Goal: Transaction & Acquisition: Purchase product/service

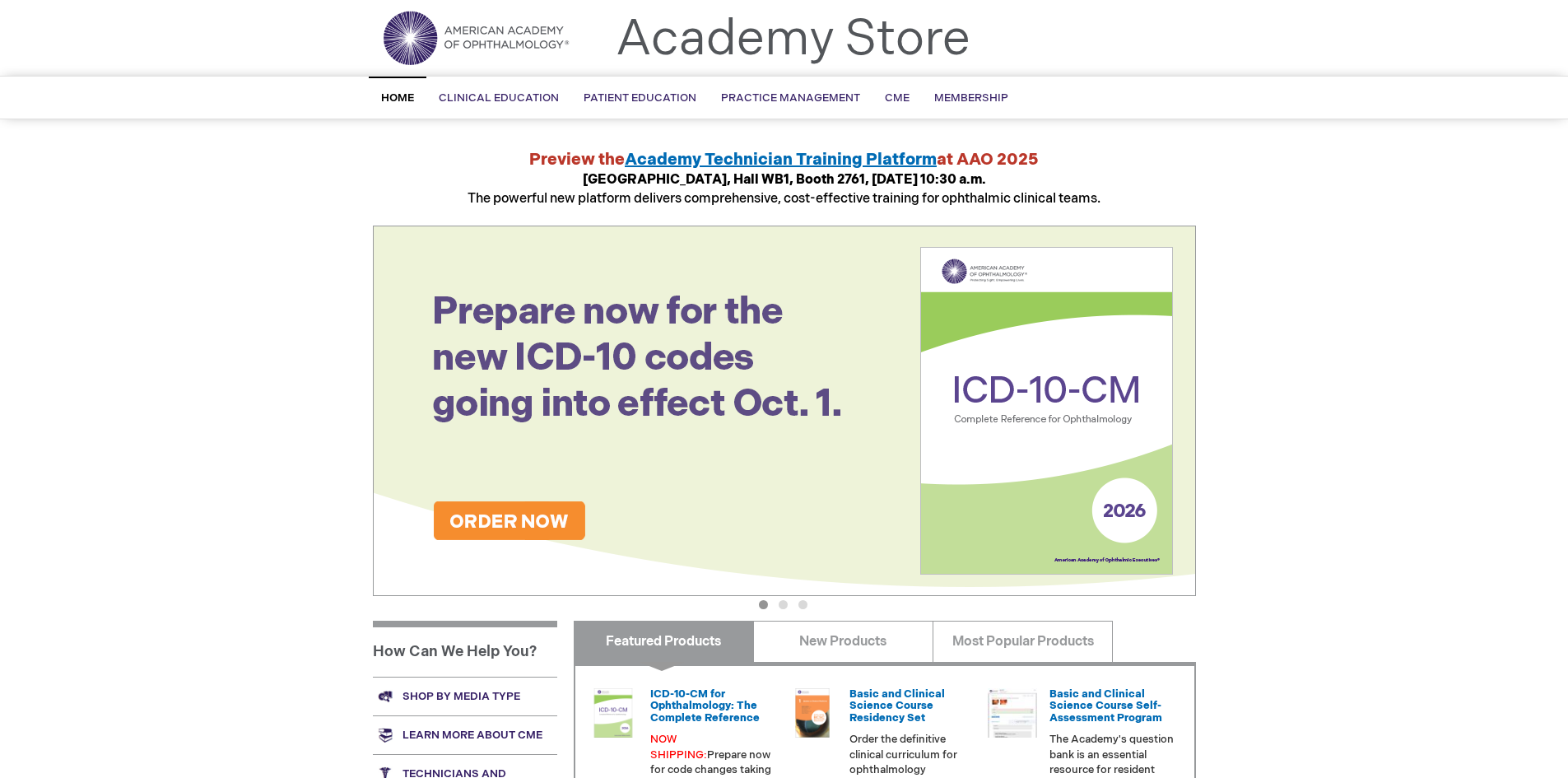
scroll to position [82, 0]
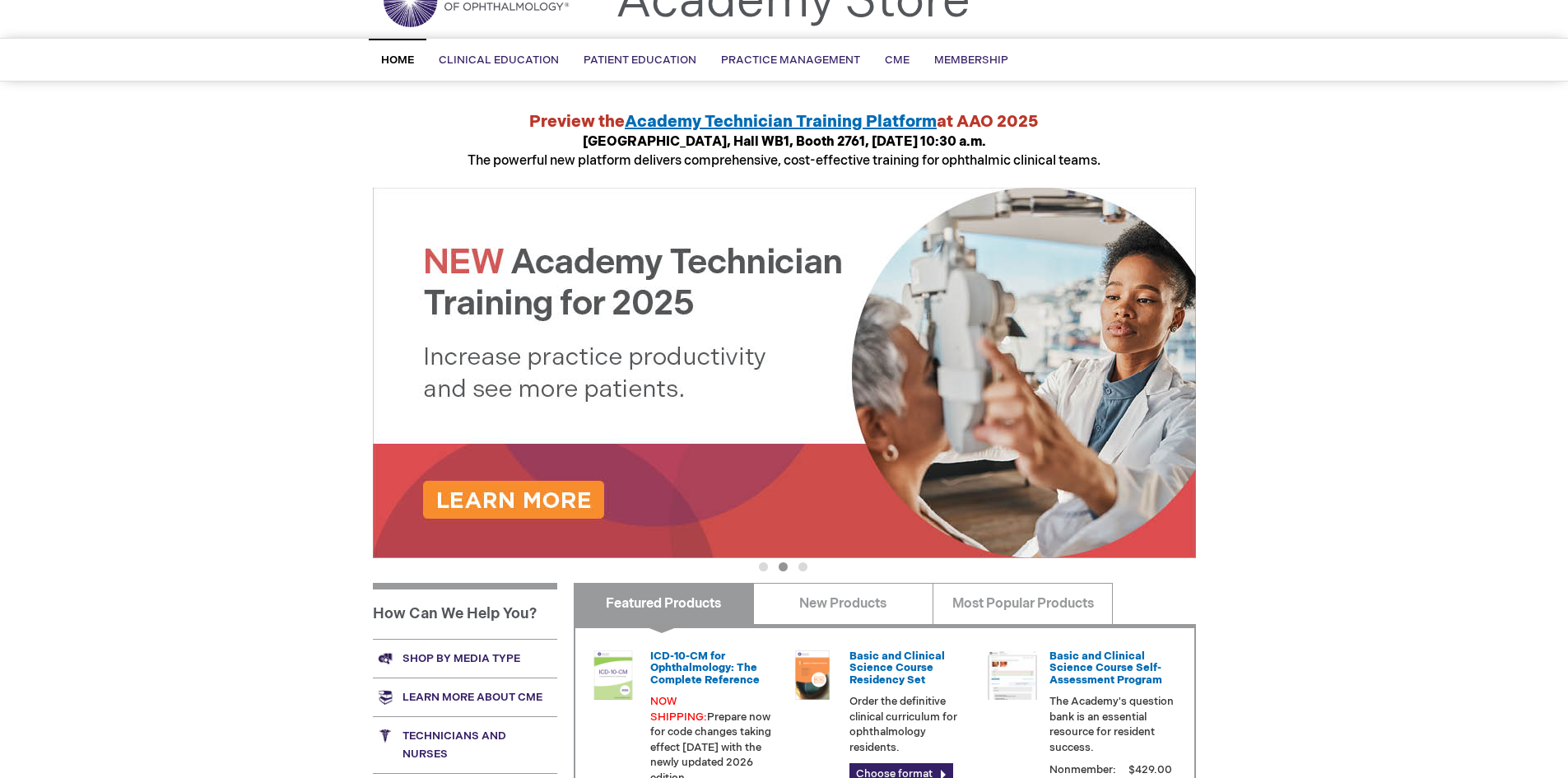
click at [471, 660] on link "Shop by media type" at bounding box center [465, 658] width 184 height 38
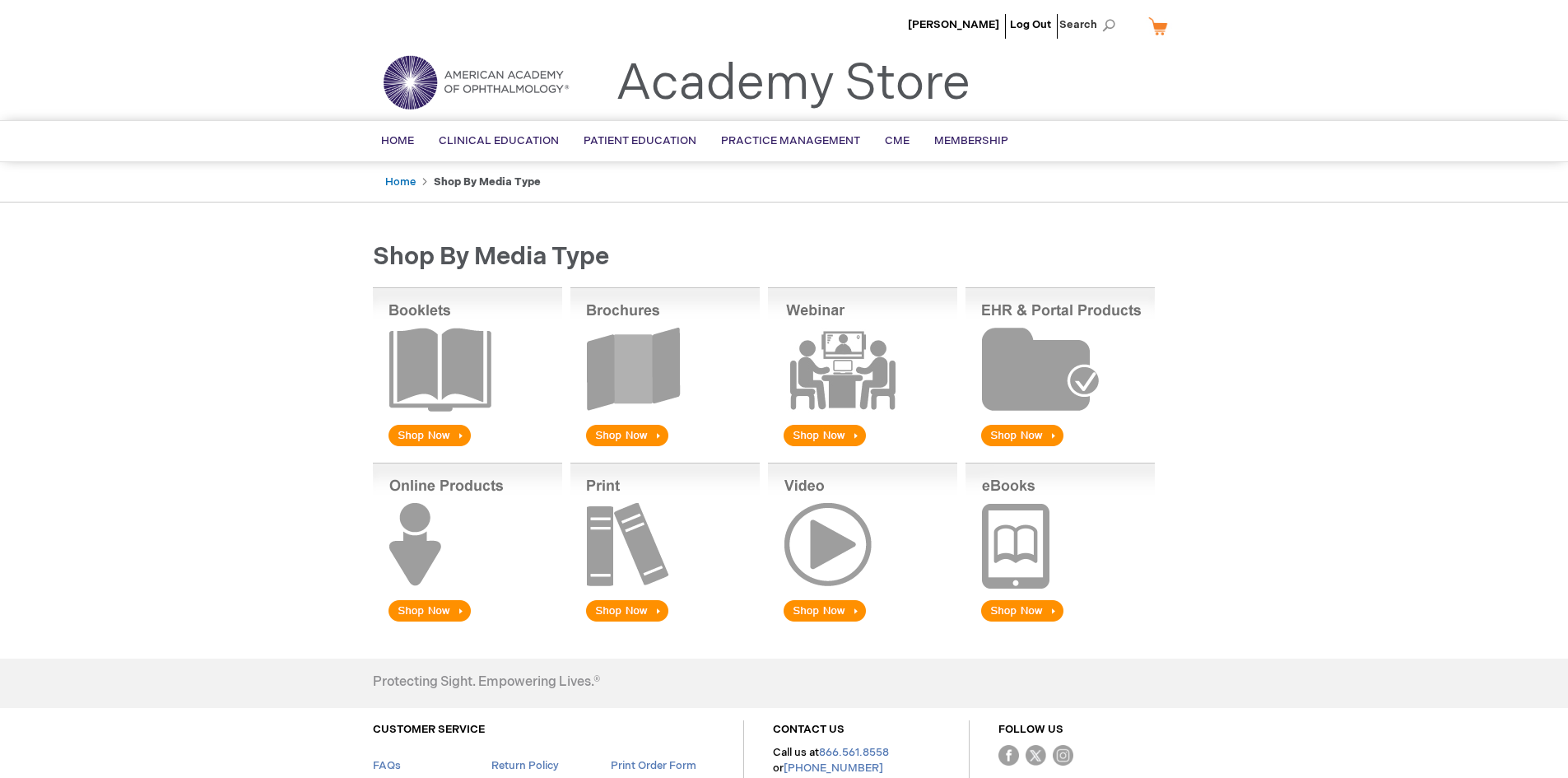
click at [639, 342] on img at bounding box center [665, 368] width 190 height 162
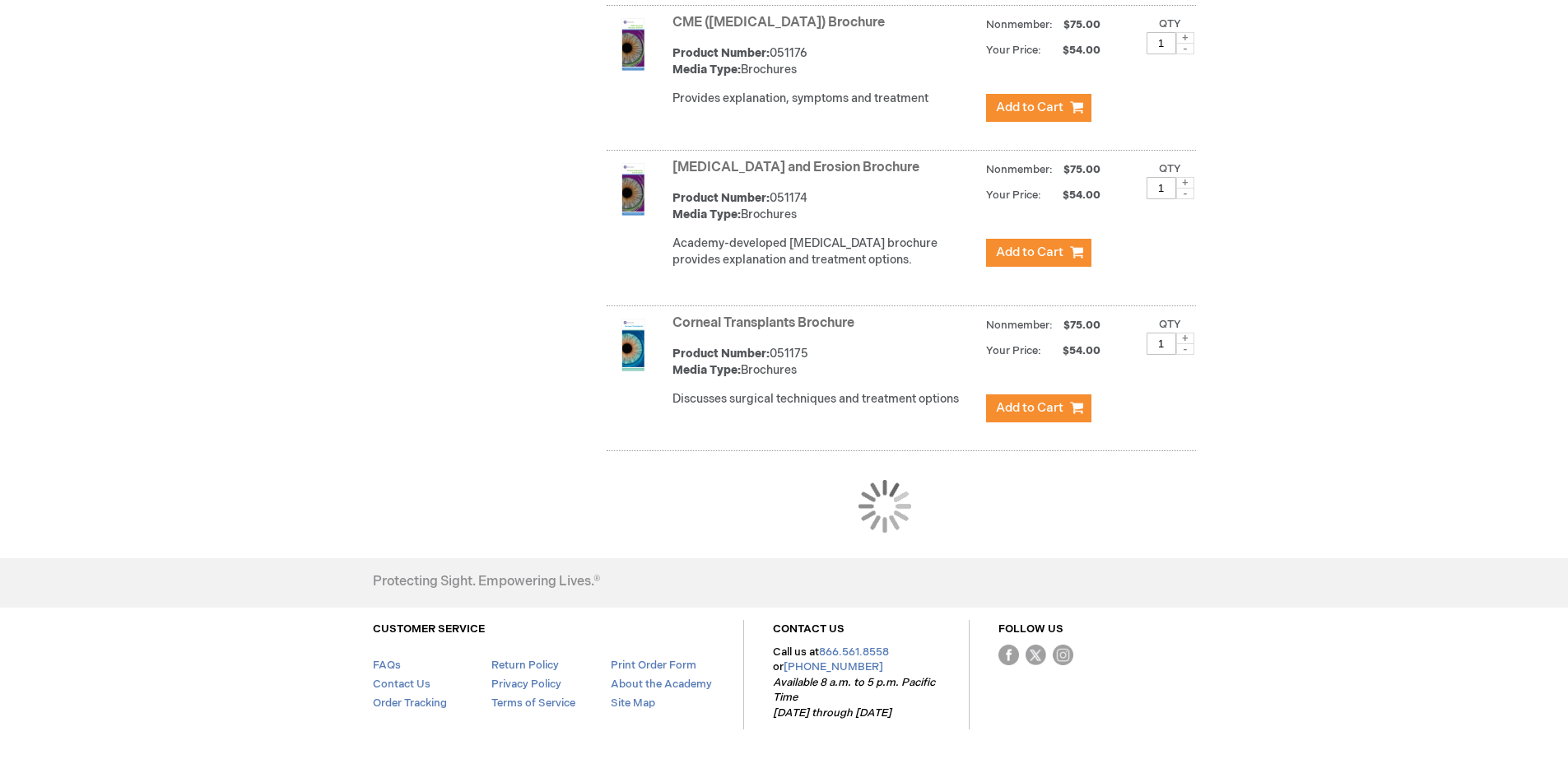
scroll to position [1499, 0]
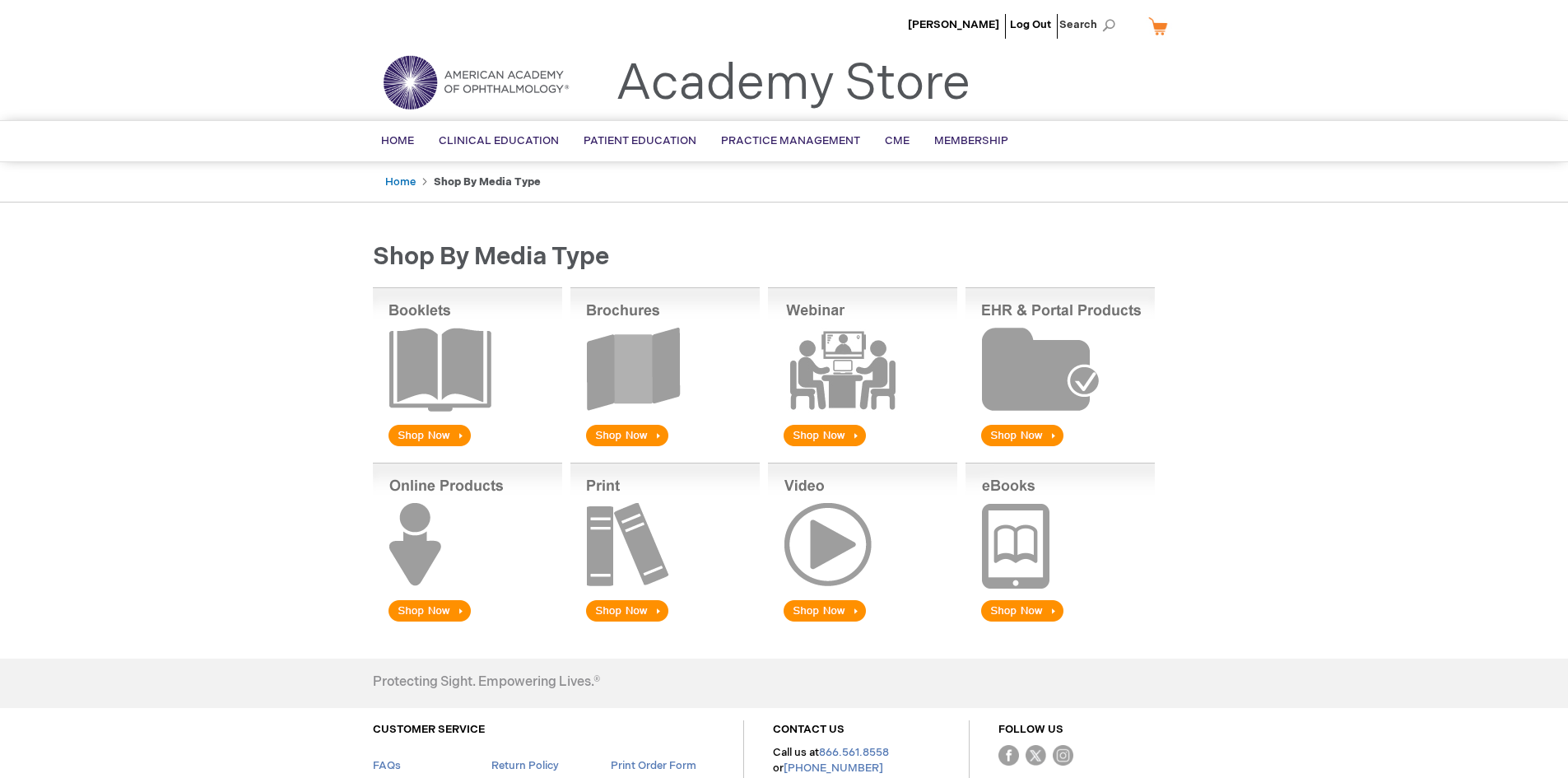
click at [642, 370] on img at bounding box center [665, 368] width 190 height 162
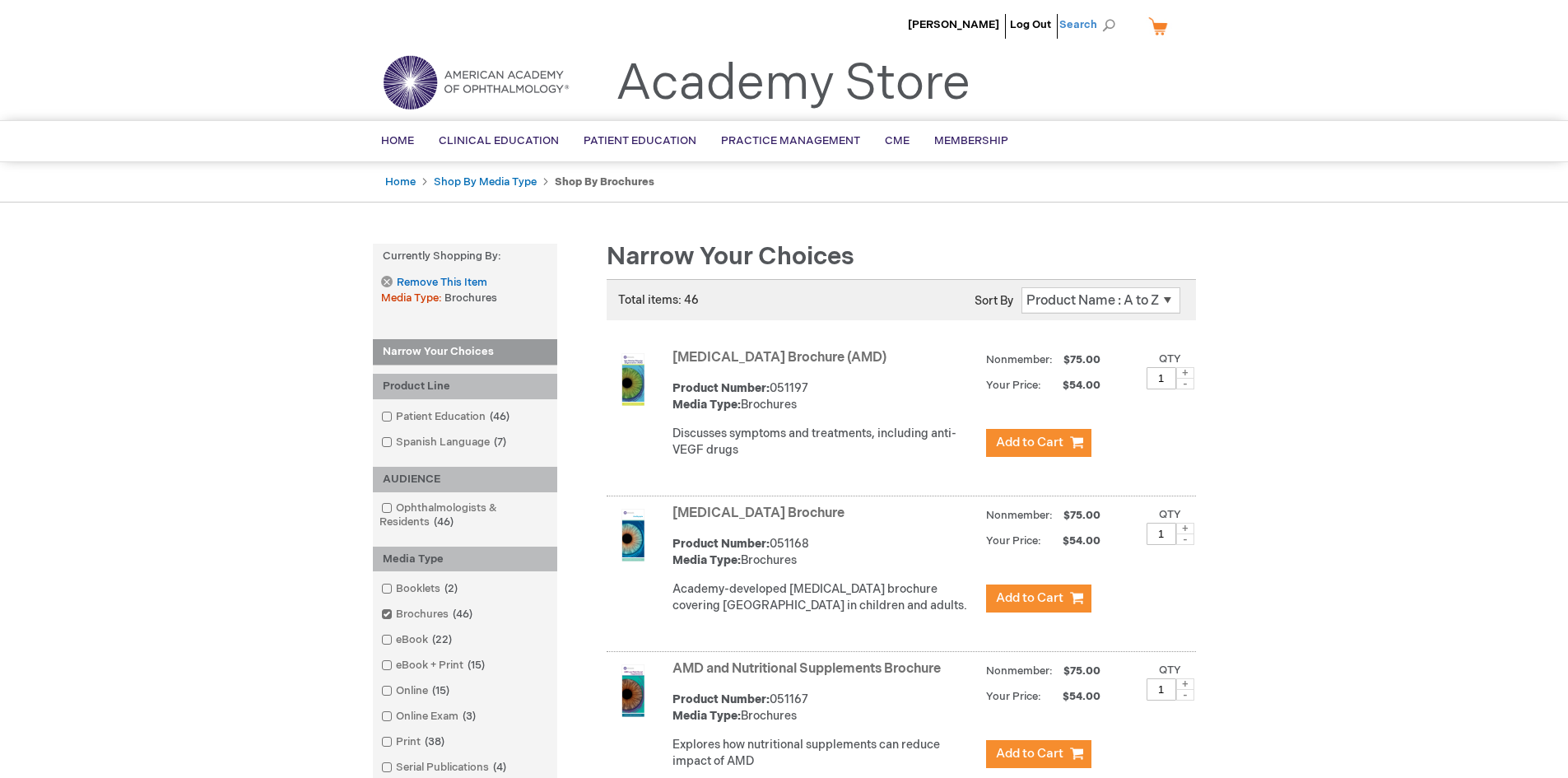
click at [1077, 20] on span "Search" at bounding box center [1090, 25] width 62 height 33
type input "[MEDICAL_DATA]"
click at [1095, 26] on span "Search" at bounding box center [1090, 25] width 62 height 33
type input "[MEDICAL_DATA]"
click at [1102, 12] on button "Search" at bounding box center [1108, 25] width 13 height 26
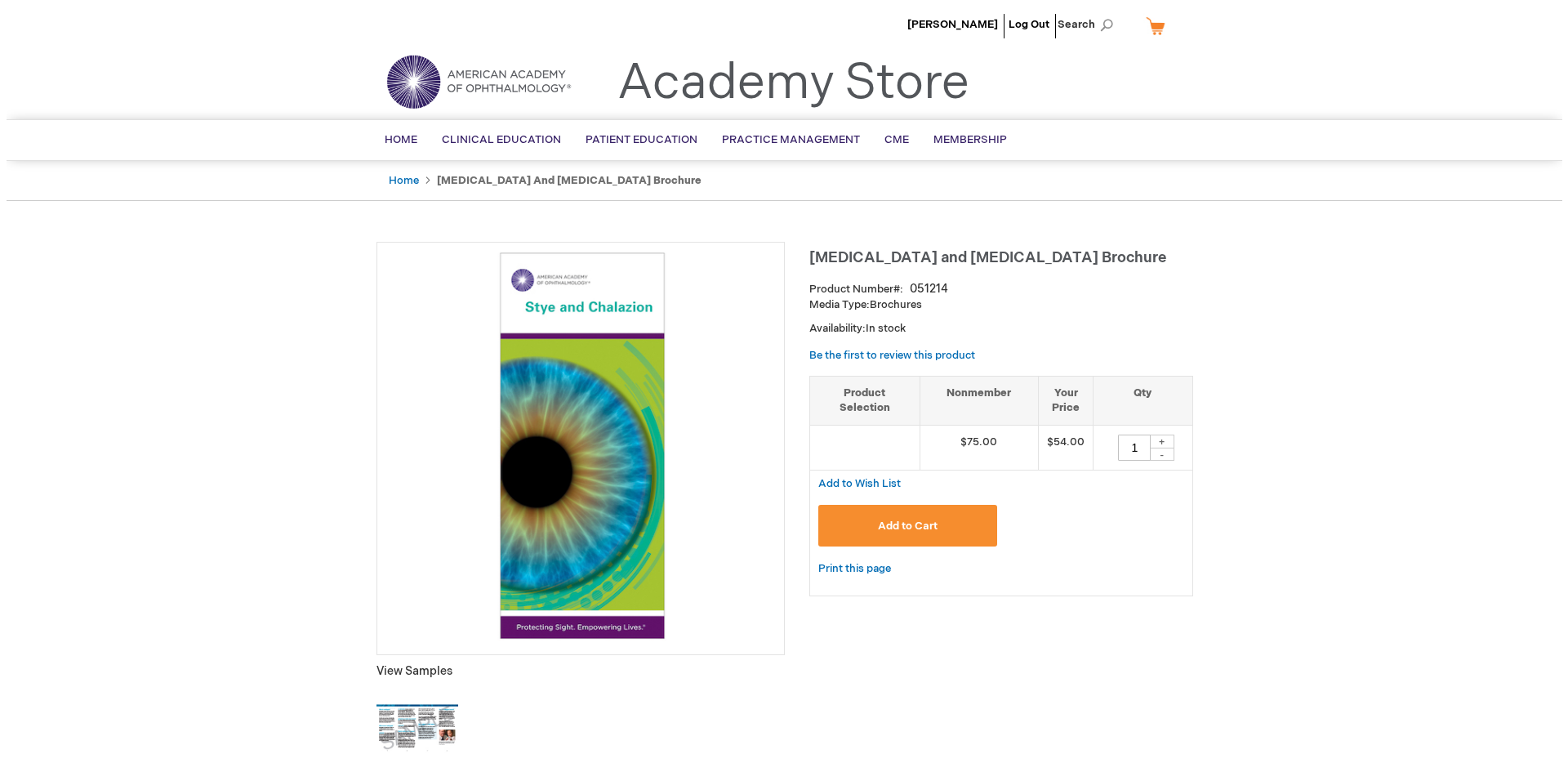
scroll to position [82, 0]
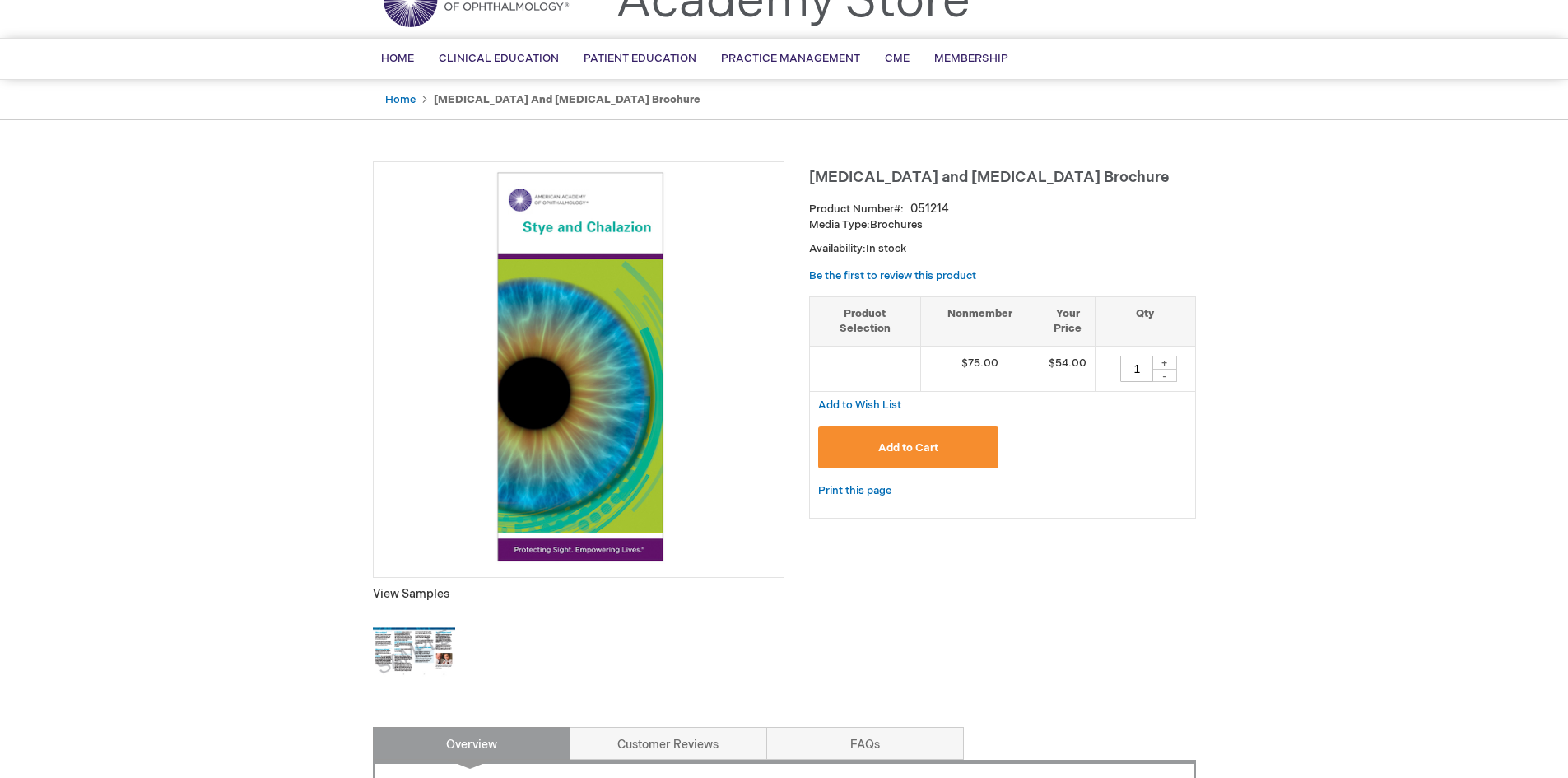
click at [940, 451] on button "Add to Cart" at bounding box center [908, 447] width 181 height 42
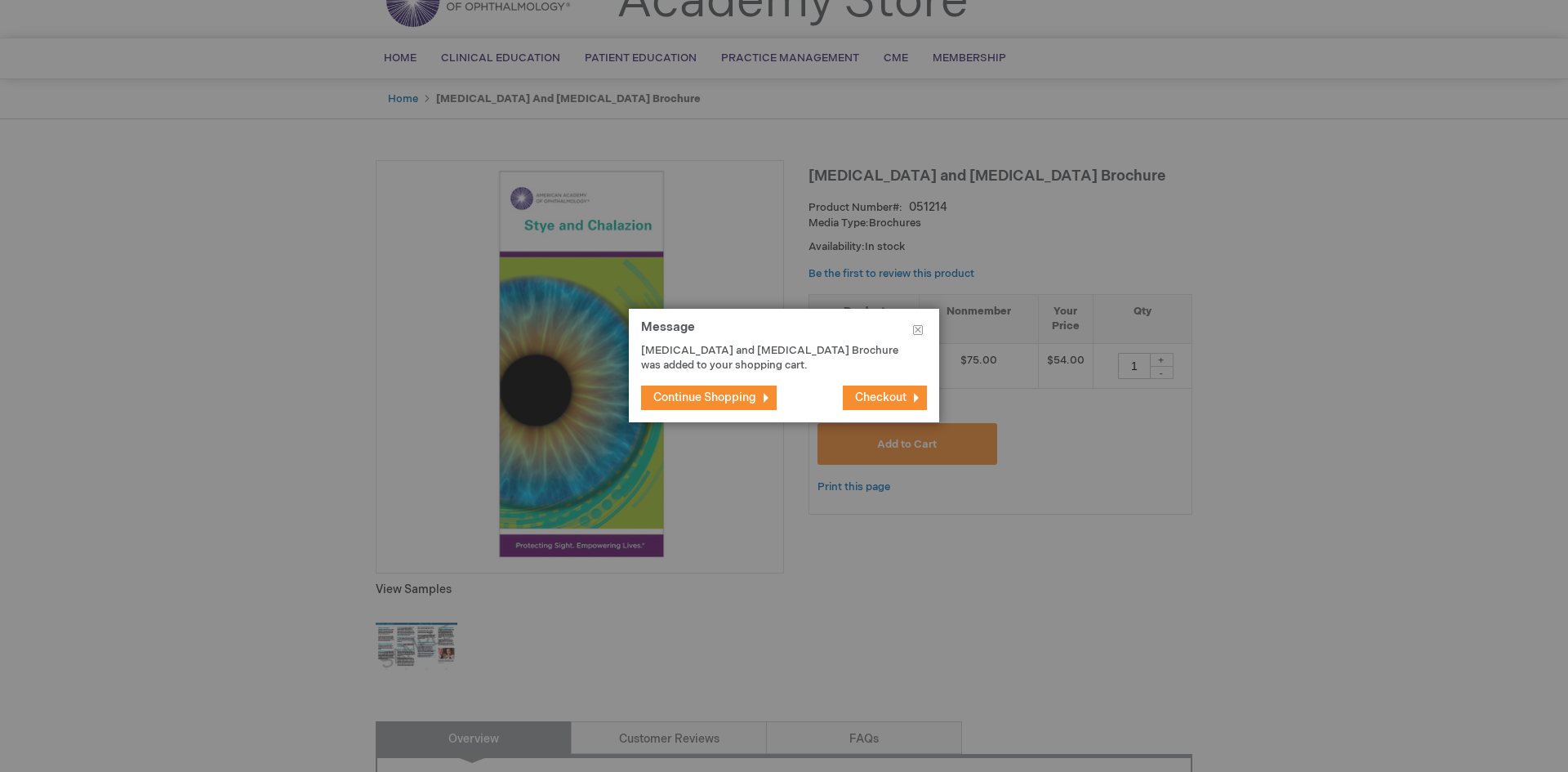
click at [876, 394] on span "Checkout" at bounding box center [881, 397] width 51 height 14
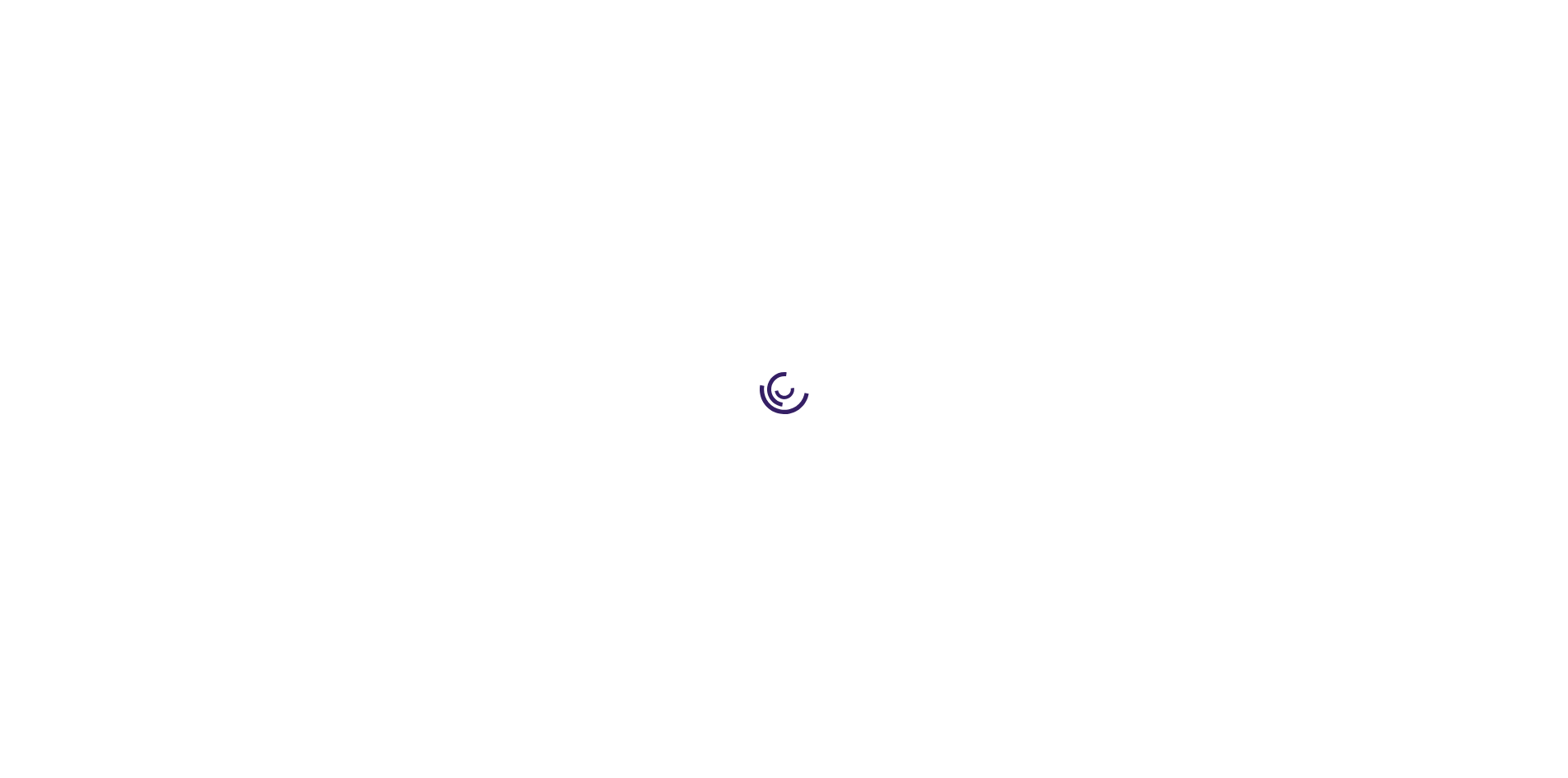
select select "US"
select select "27"
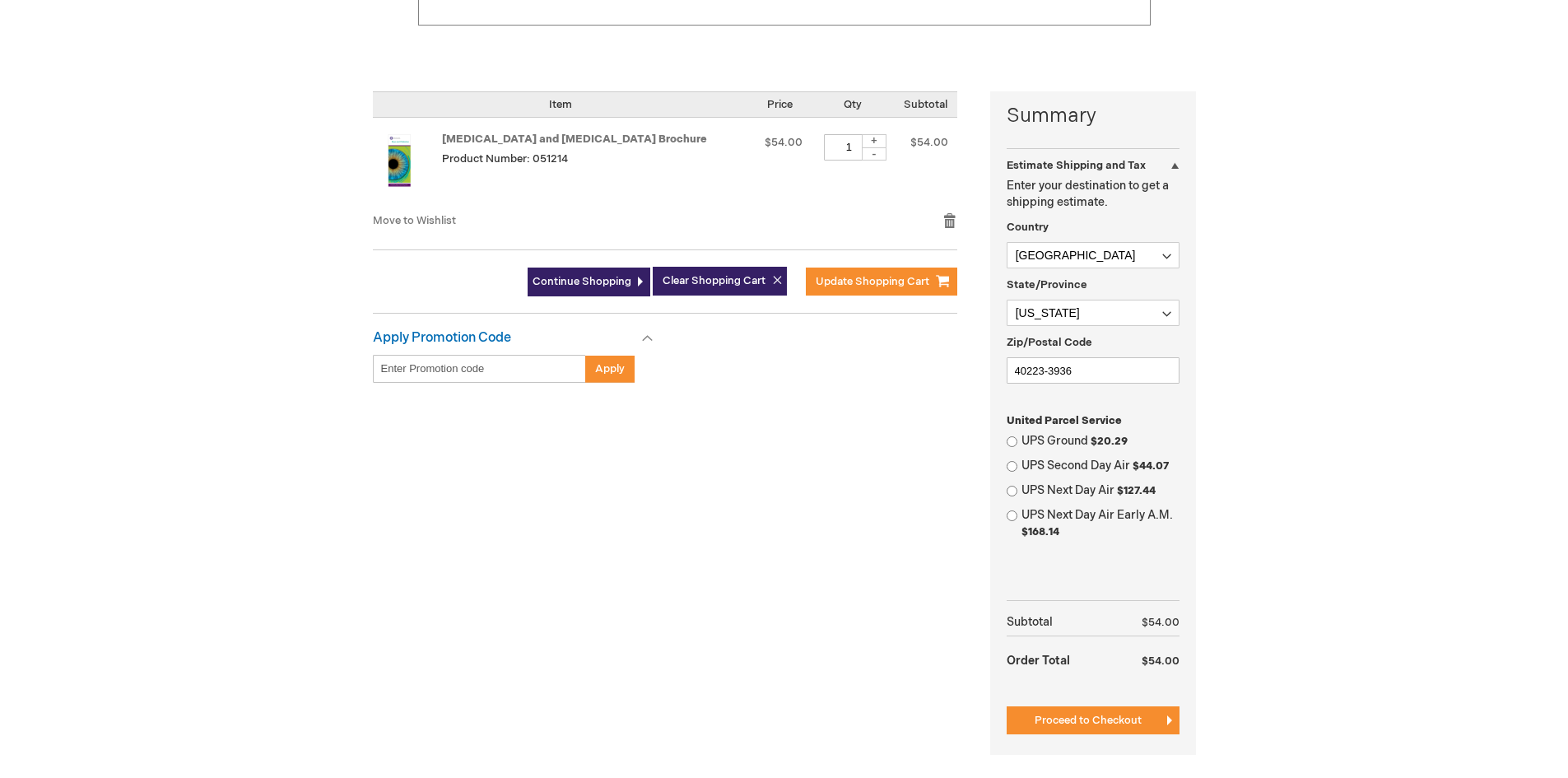
scroll to position [412, 0]
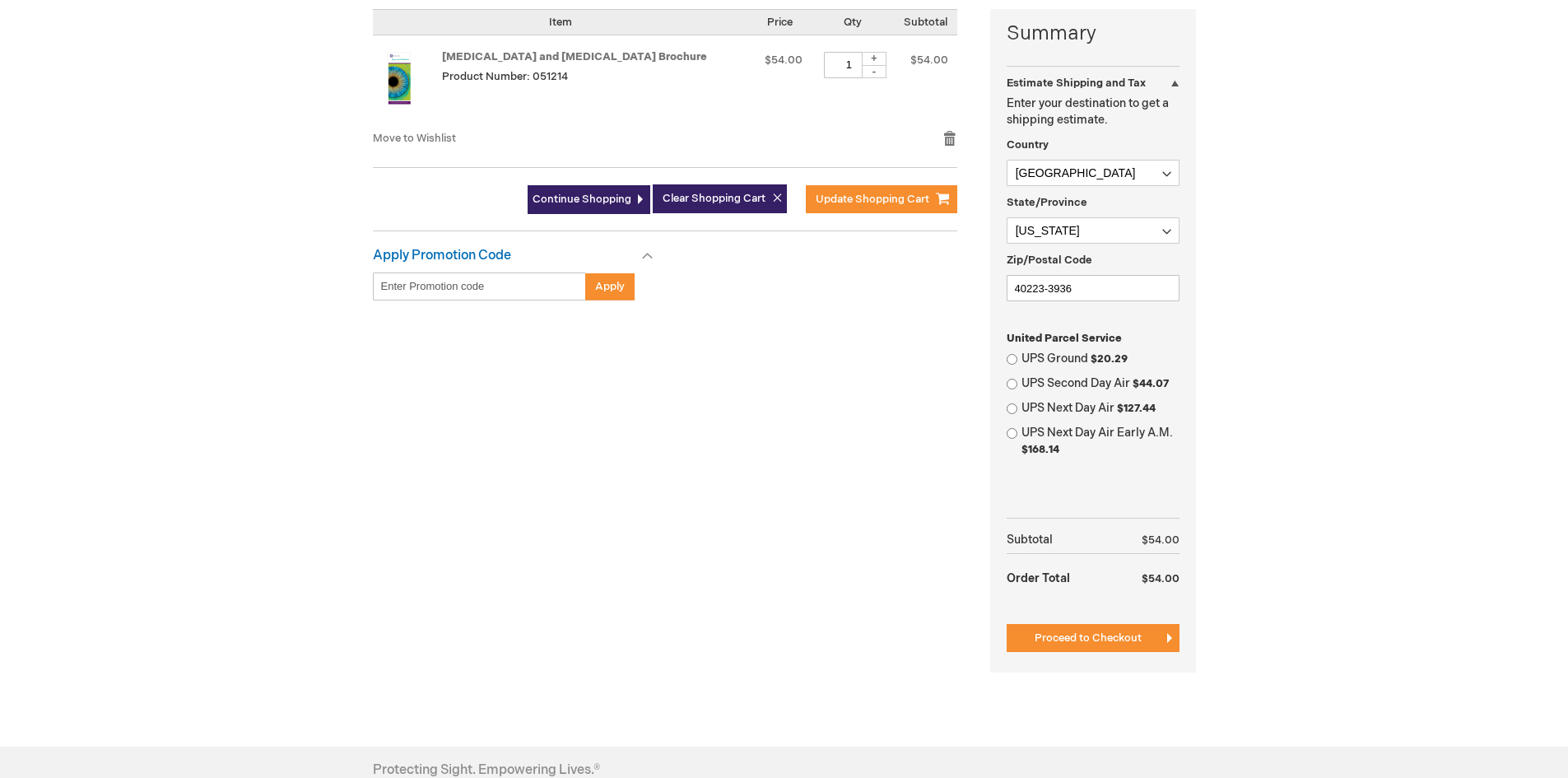
click at [1014, 365] on div "UPS Ground $20.29" at bounding box center [1093, 358] width 172 height 16
click at [1011, 359] on input "UPS Ground $20.29" at bounding box center [1011, 358] width 11 height 11
radio input "true"
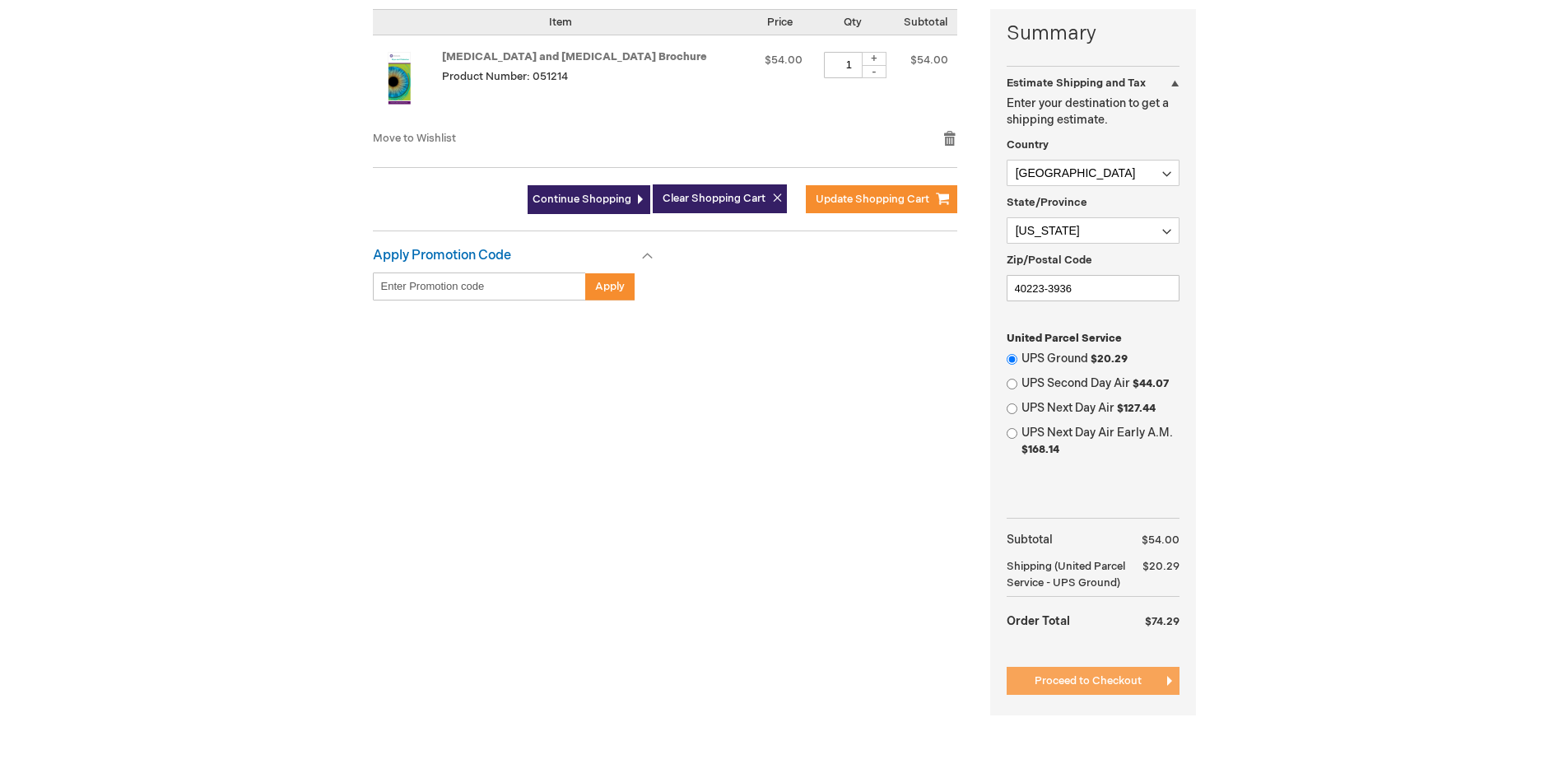
click at [1087, 676] on span "Proceed to Checkout" at bounding box center [1088, 681] width 107 height 13
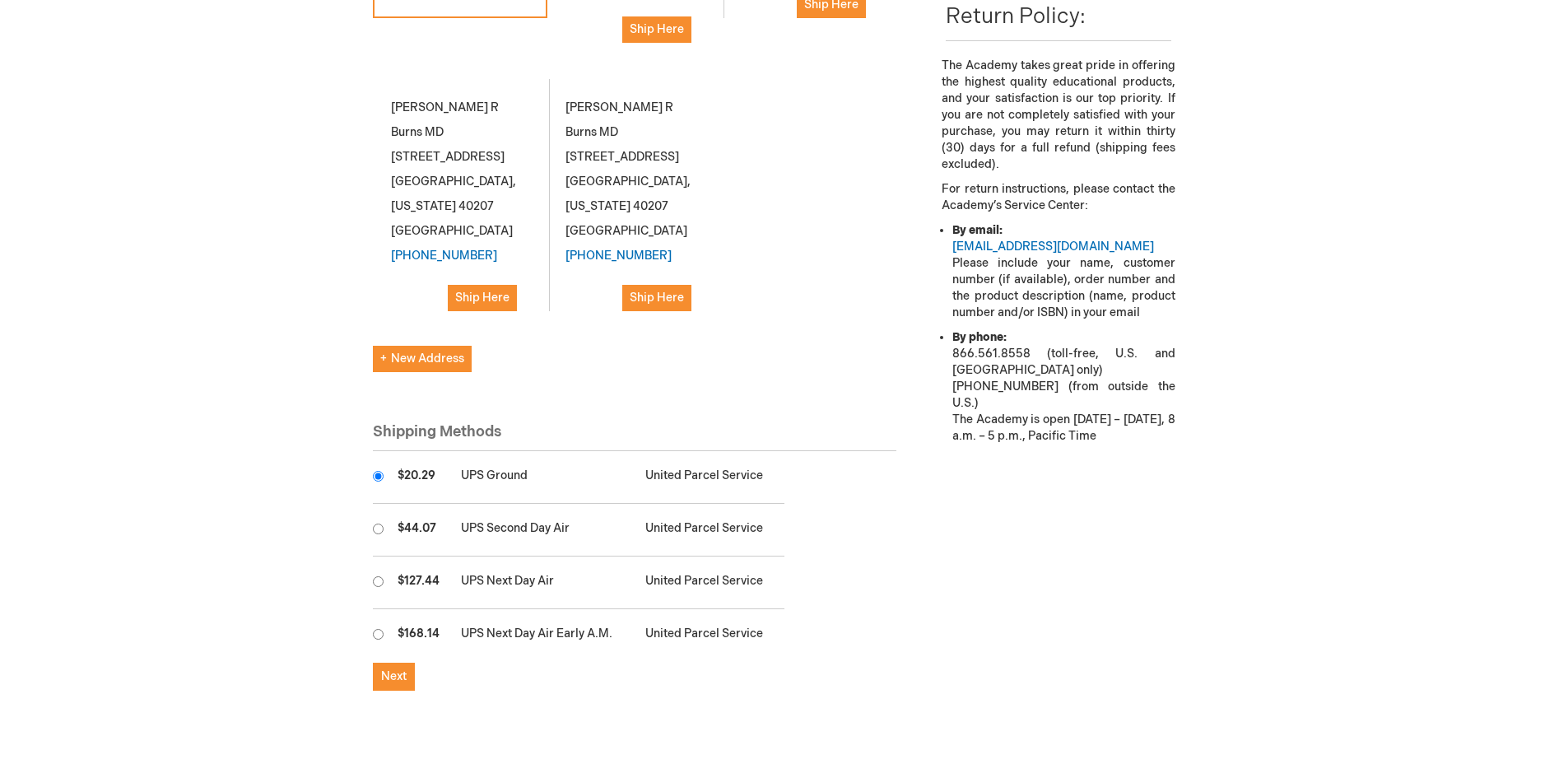
scroll to position [494, 0]
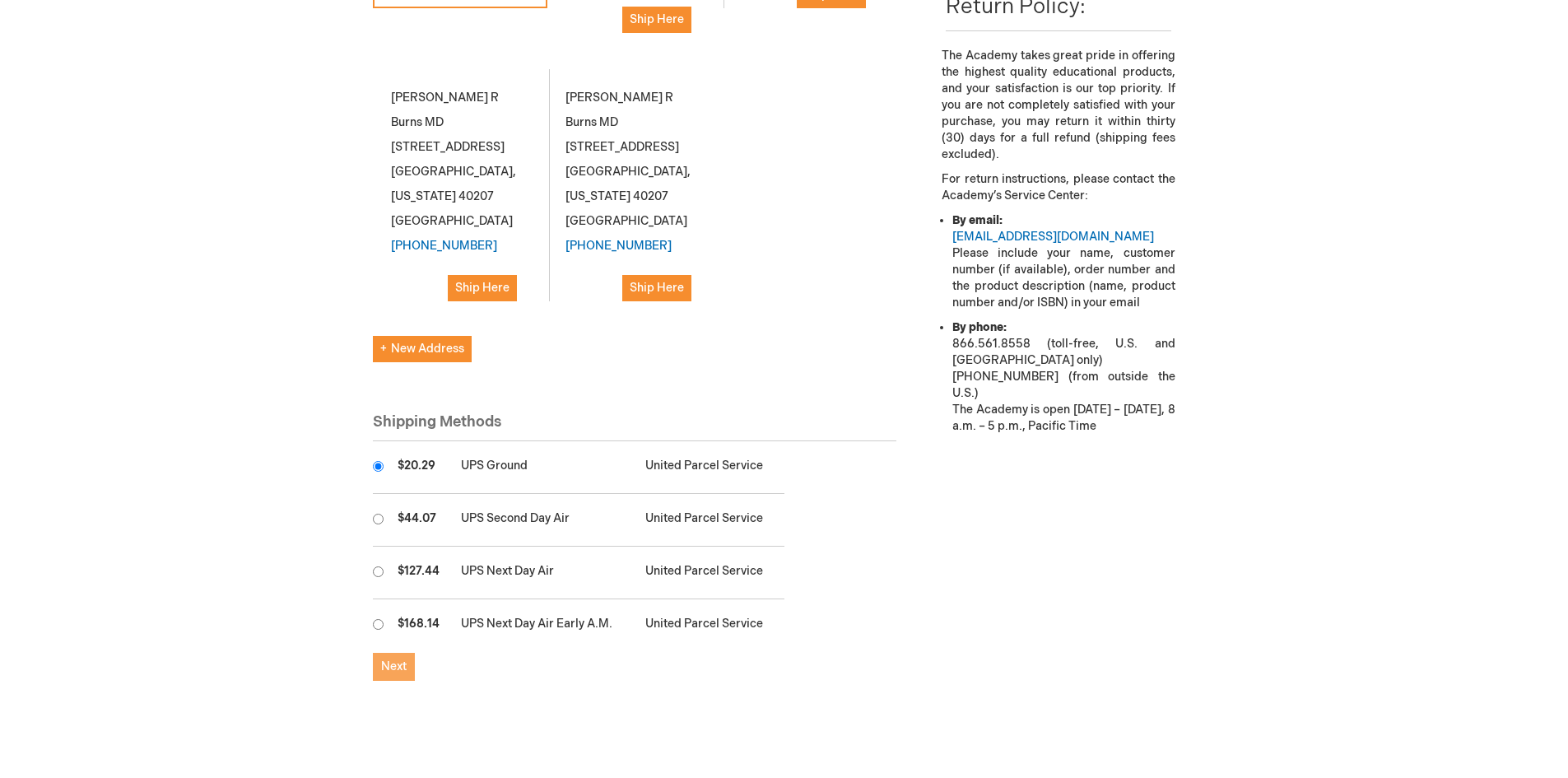
click at [395, 659] on span "Next" at bounding box center [394, 666] width 26 height 14
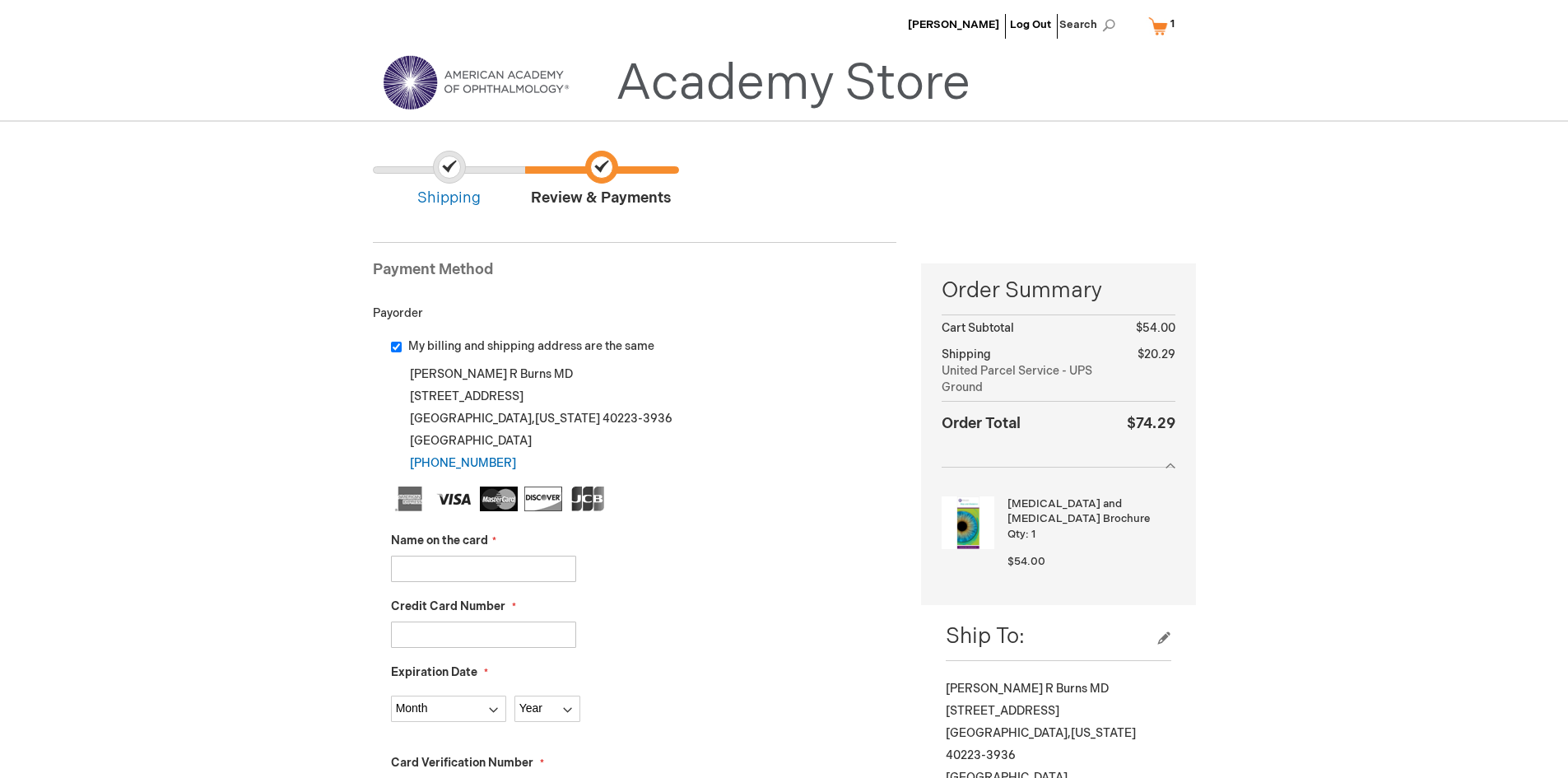
click at [501, 561] on input "Name on the card" at bounding box center [483, 568] width 185 height 26
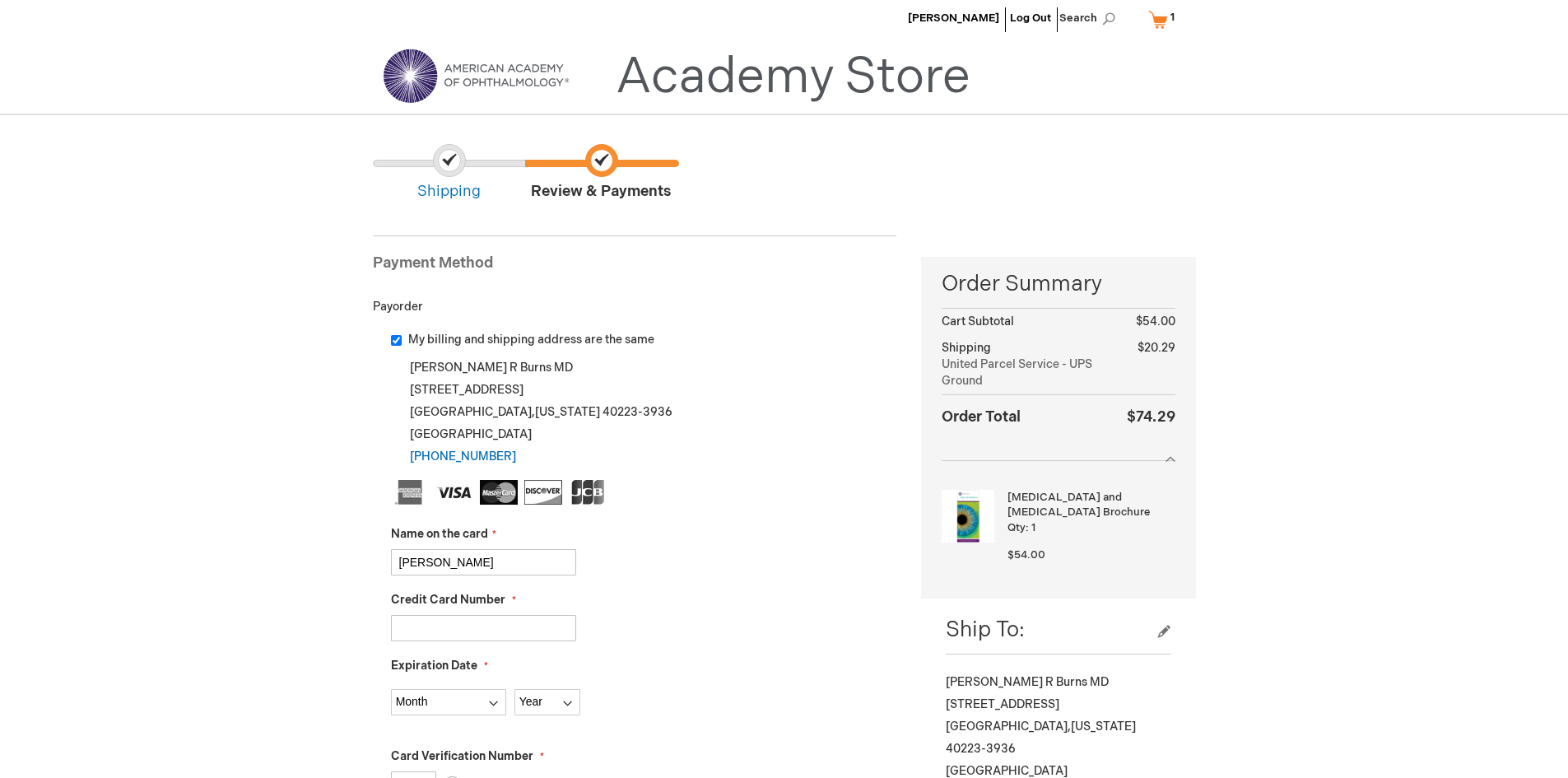
type input "Deborah Tharp"
type input "5"
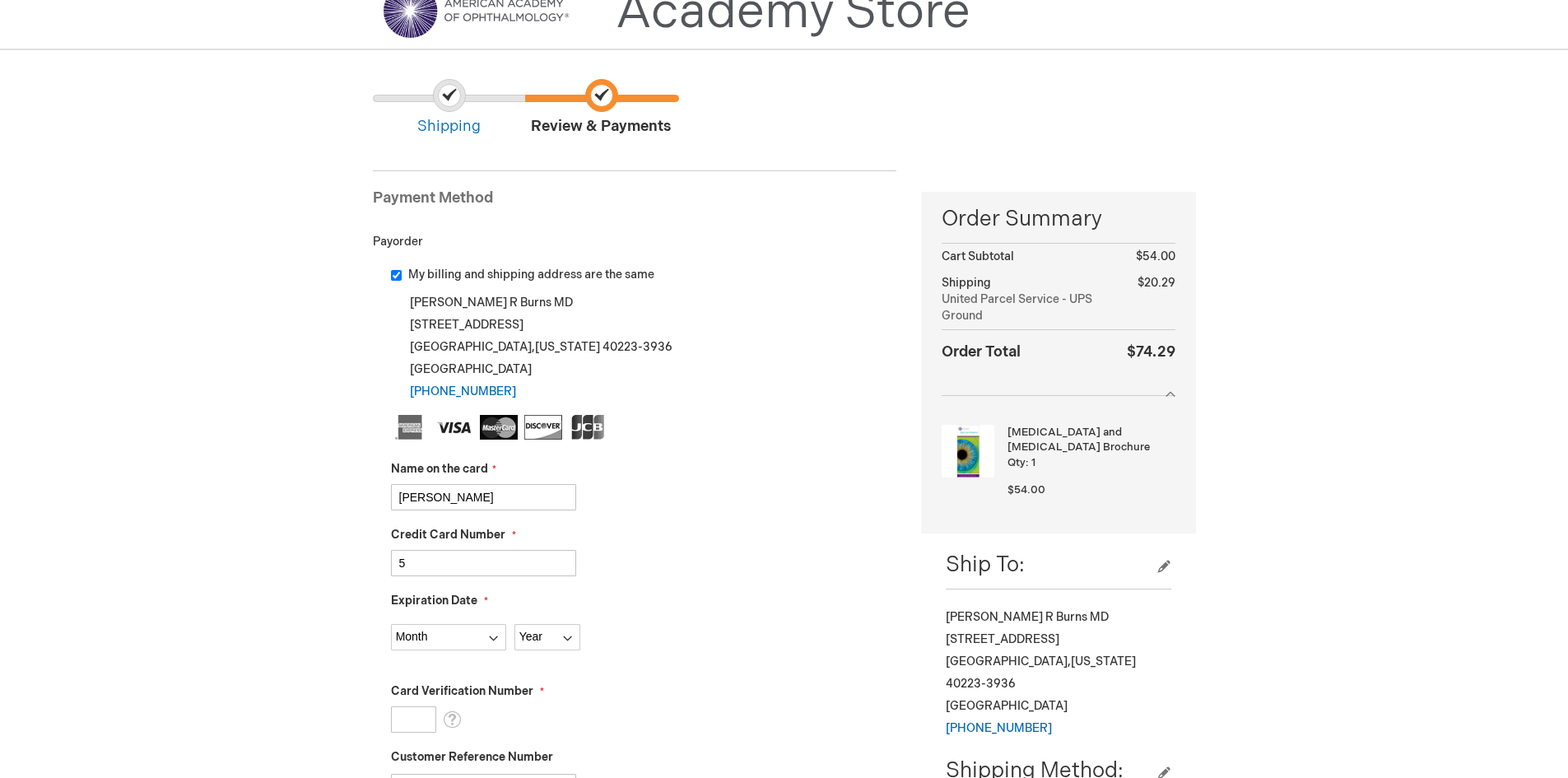
scroll to position [73, 0]
type input "4246315384526156"
click at [486, 639] on select "Month 01 - January 02 - February 03 - March 04 - April 05 - May 06 - June 07 - …" at bounding box center [448, 635] width 115 height 26
select select "11"
click at [391, 623] on select "Month 01 - January 02 - February 03 - March 04 - April 05 - May 06 - June 07 - …" at bounding box center [448, 635] width 115 height 26
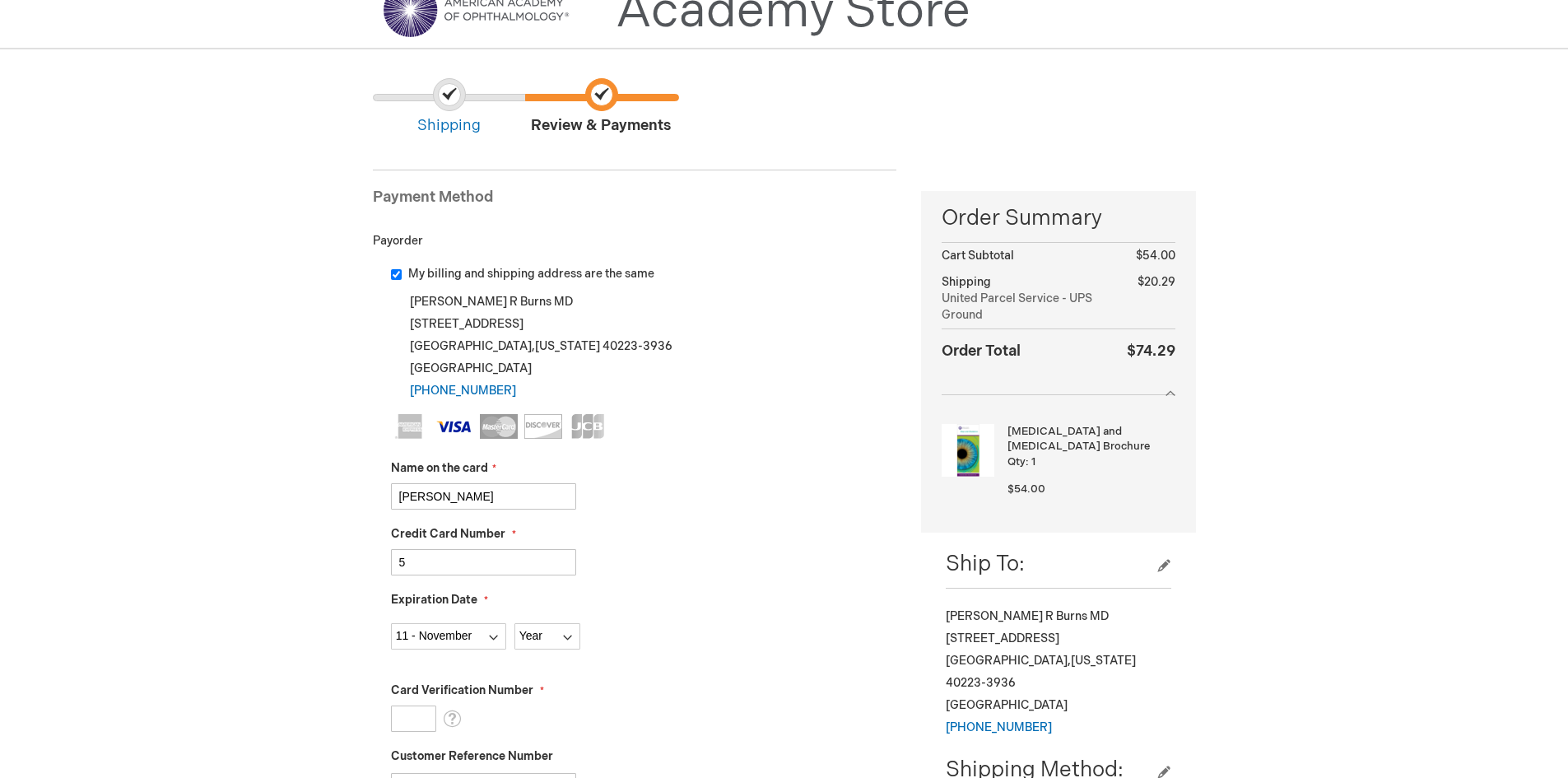
click at [560, 651] on fieldset "Name on the card Deborah Tharp Credit Card Number 4246315384526156 Expiration D…" at bounding box center [644, 705] width 506 height 583
click at [560, 648] on select "Year 2025 2026 2027 2028 2029 2030 2031 2032 2033 2034 2035" at bounding box center [547, 635] width 66 height 26
select select "2028"
click at [514, 623] on select "Year 2025 2026 2027 2028 2029 2030 2031 2032 2033 2034 2035" at bounding box center [547, 635] width 66 height 26
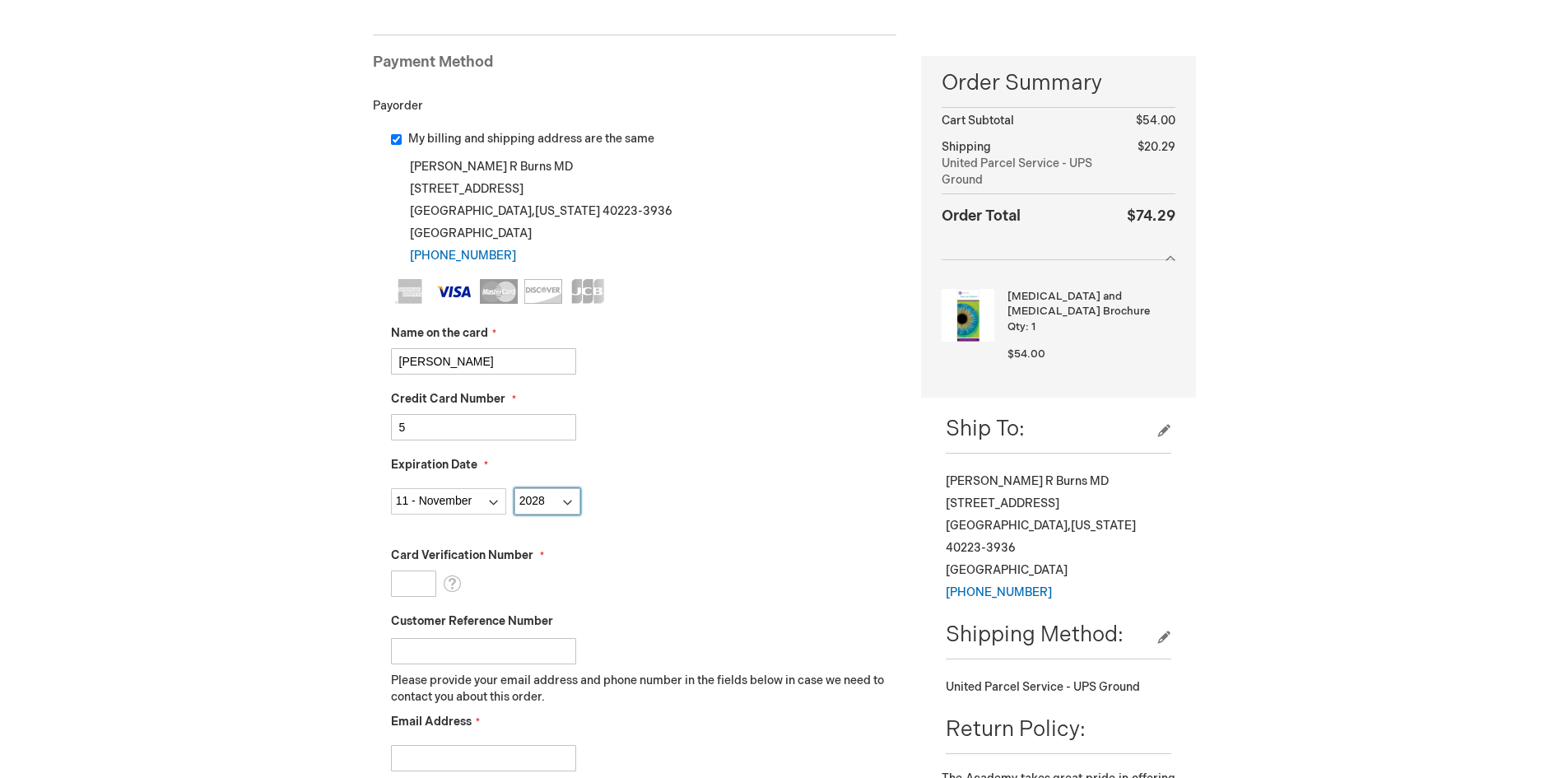
scroll to position [237, 0]
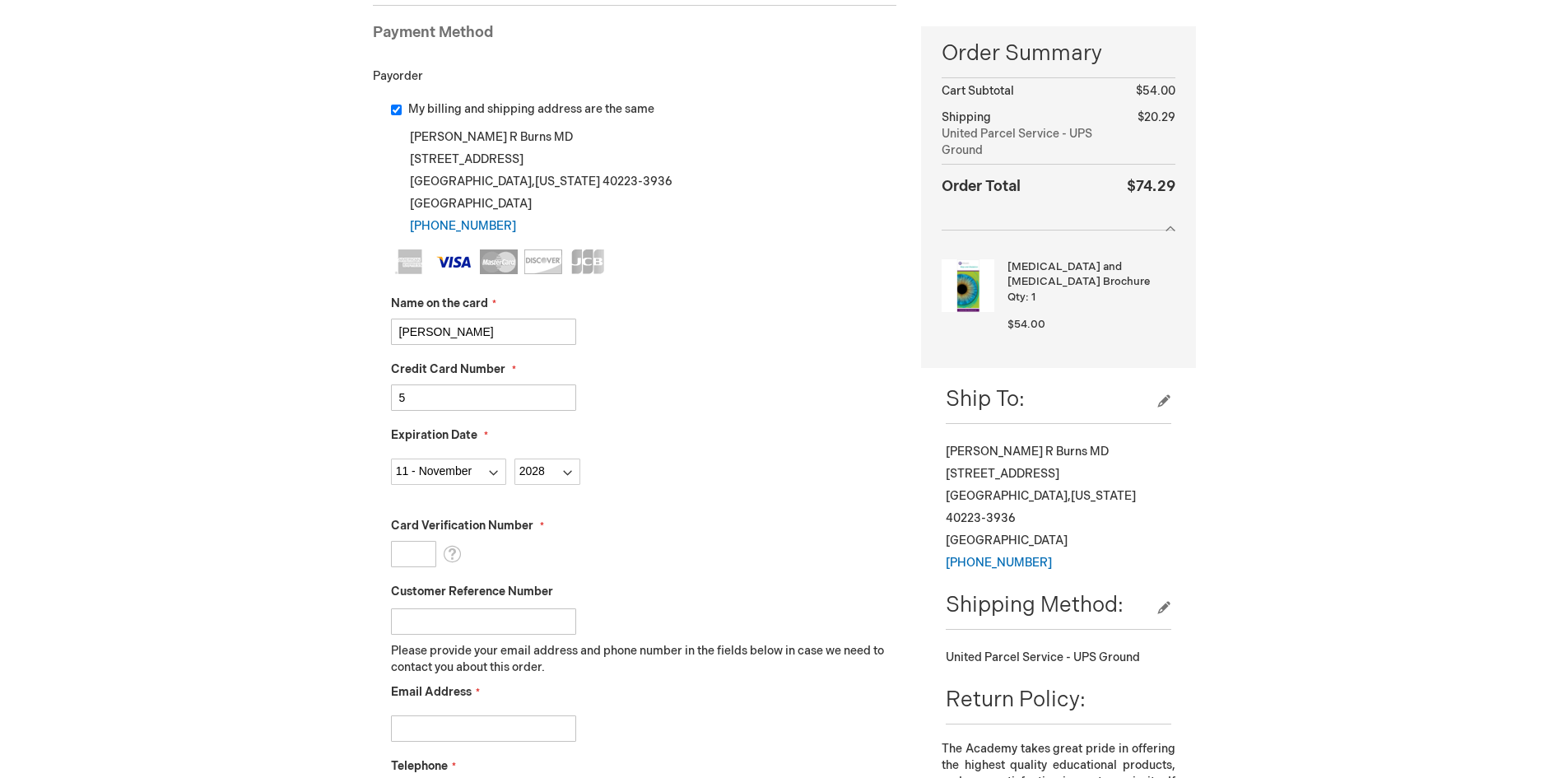
click at [422, 559] on input "Card Verification Number" at bounding box center [413, 553] width 45 height 26
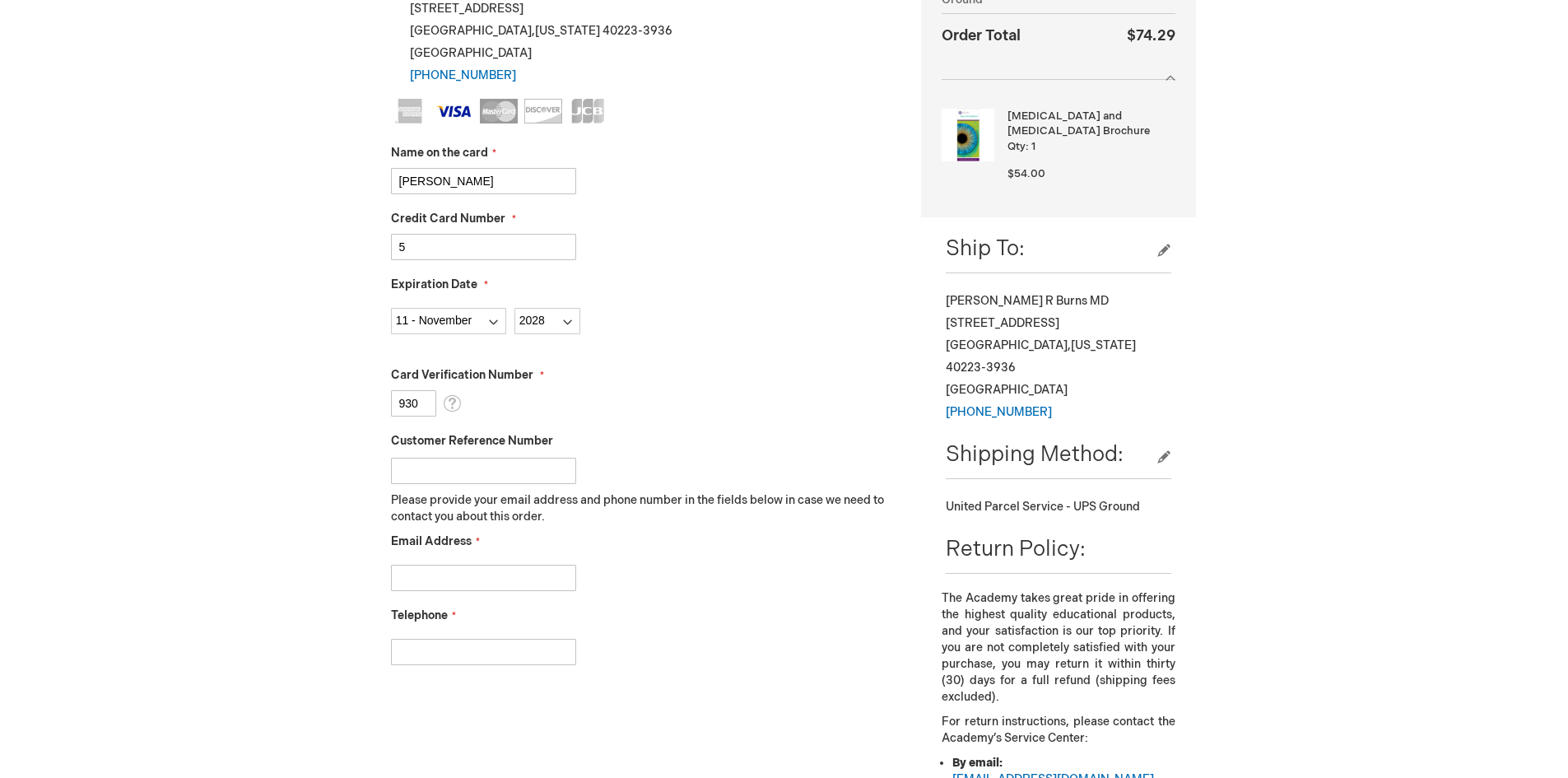
scroll to position [401, 0]
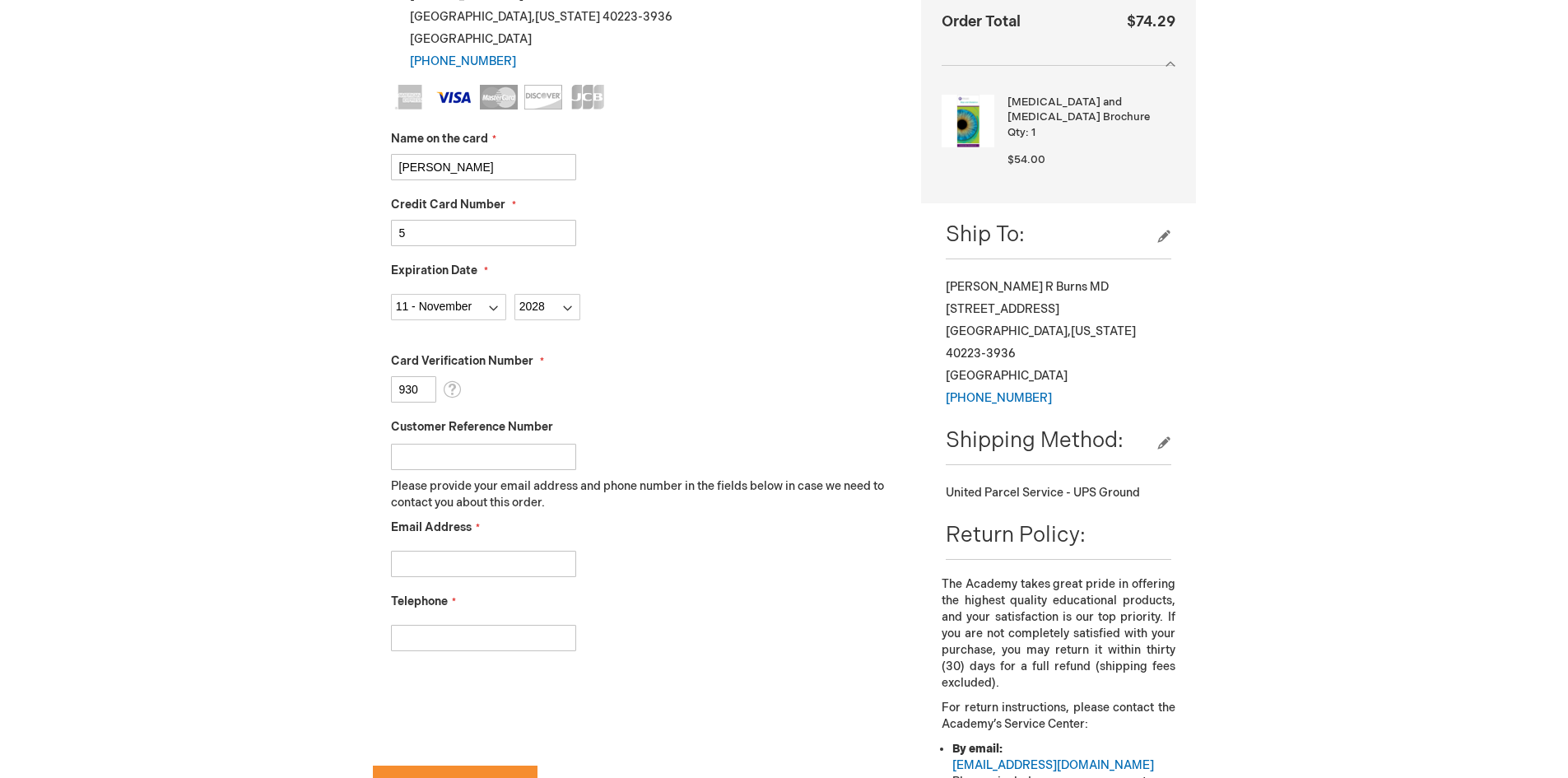
type input "930"
click at [498, 567] on input "Email Address" at bounding box center [483, 563] width 185 height 26
type input "surgery@middletown-eyecare.com"
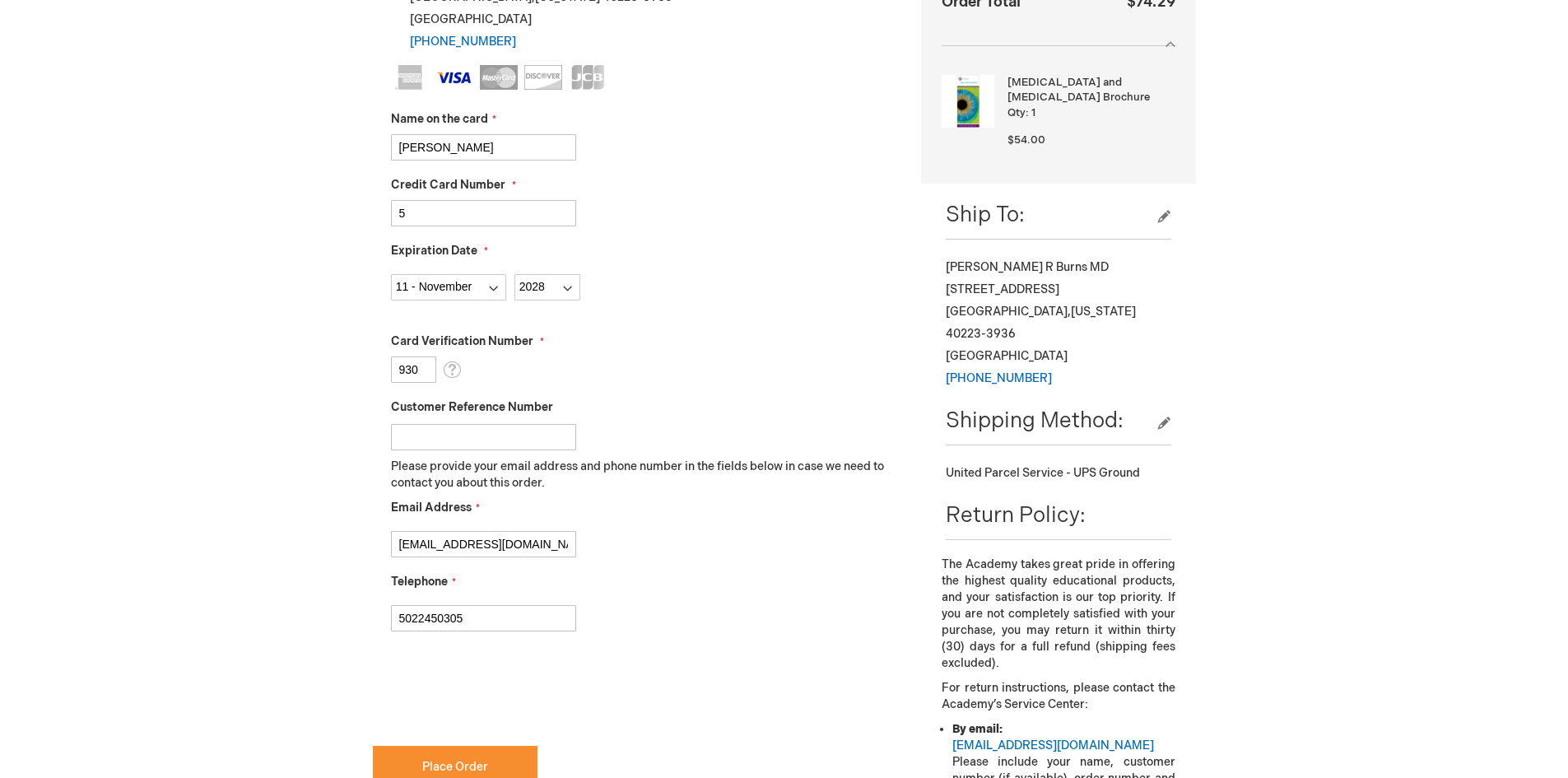
type input "5022450305"
checkbox input "true"
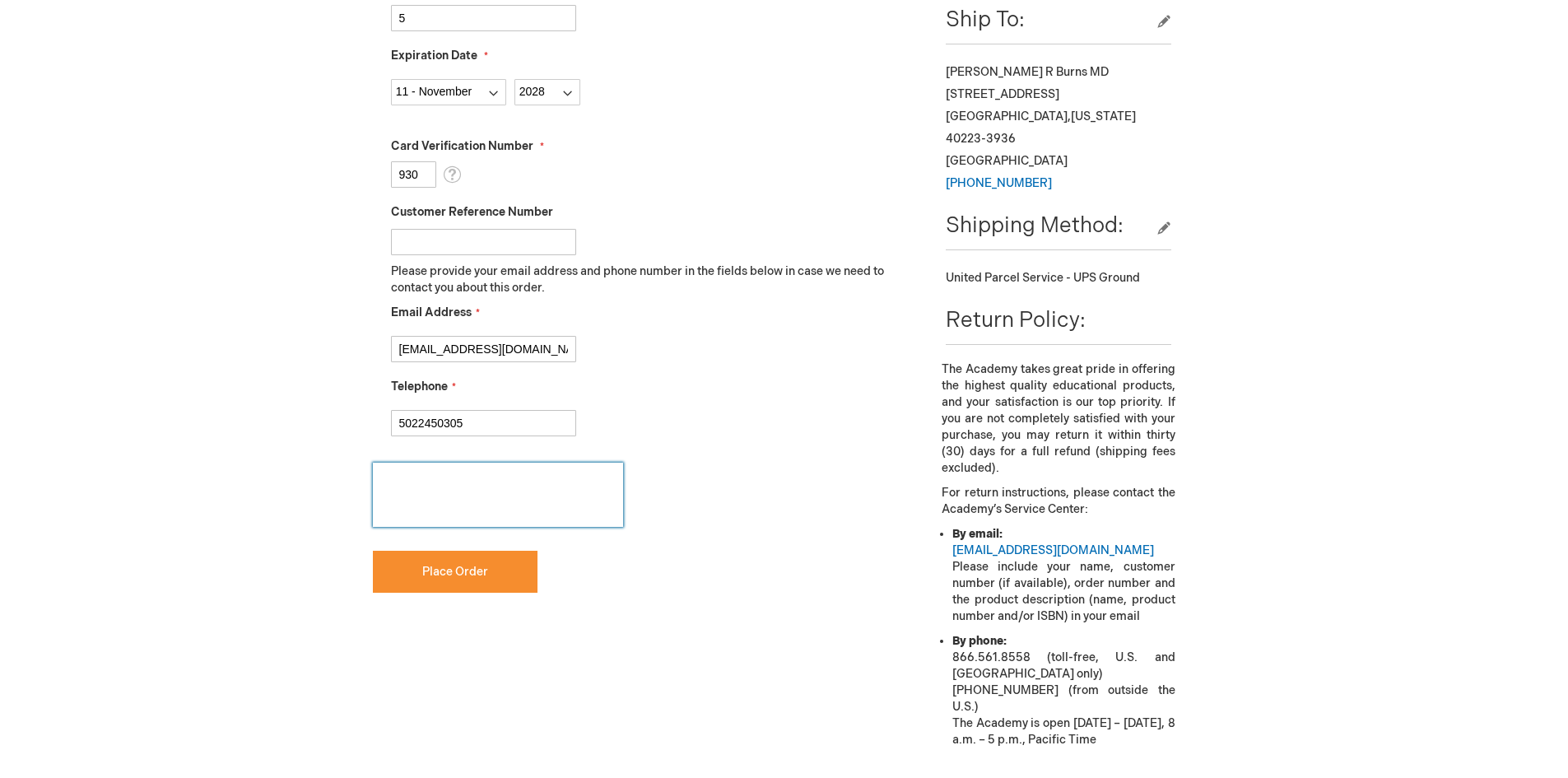
scroll to position [669, 0]
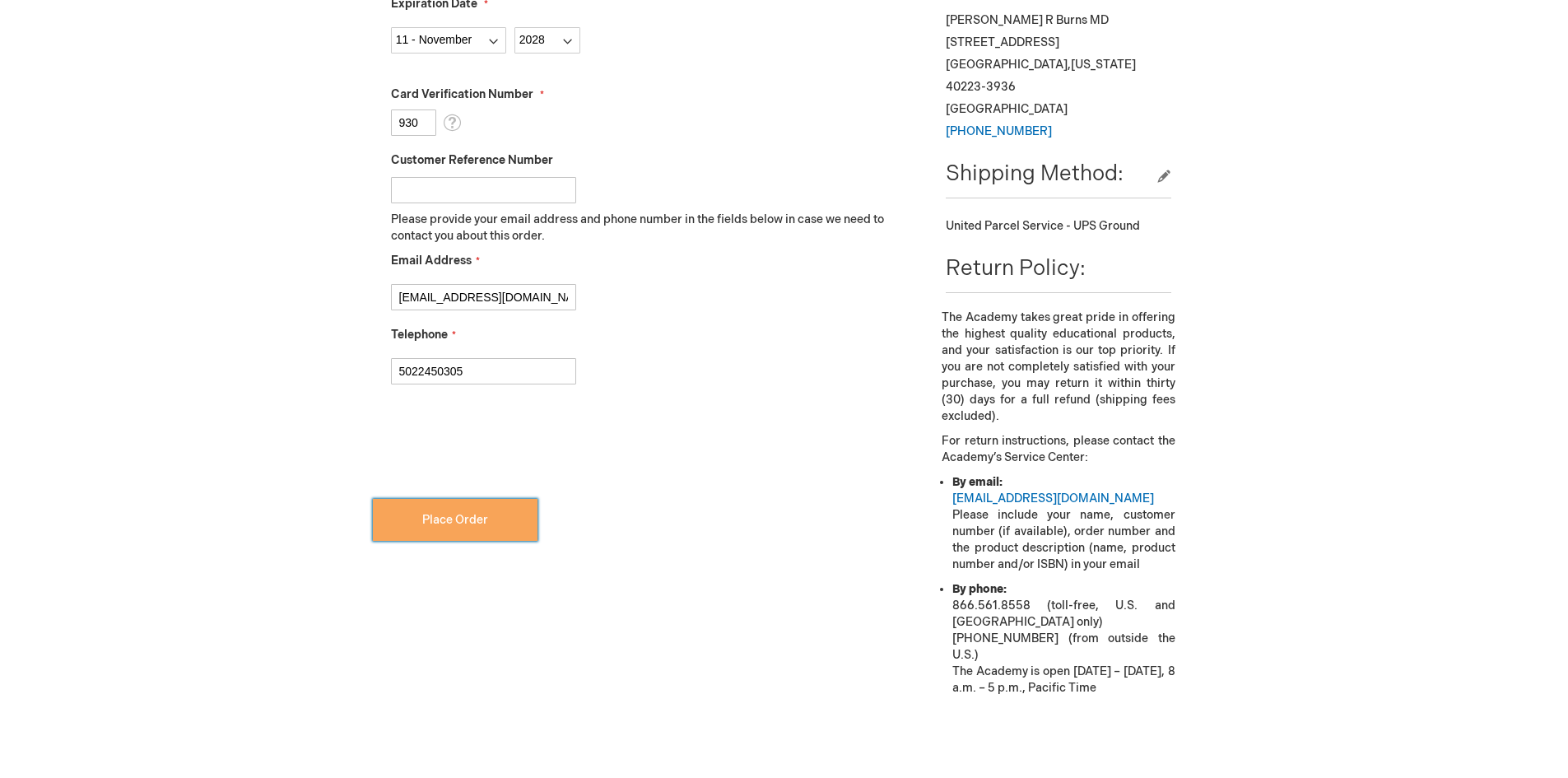
click at [480, 526] on span "Place Order" at bounding box center [455, 519] width 66 height 14
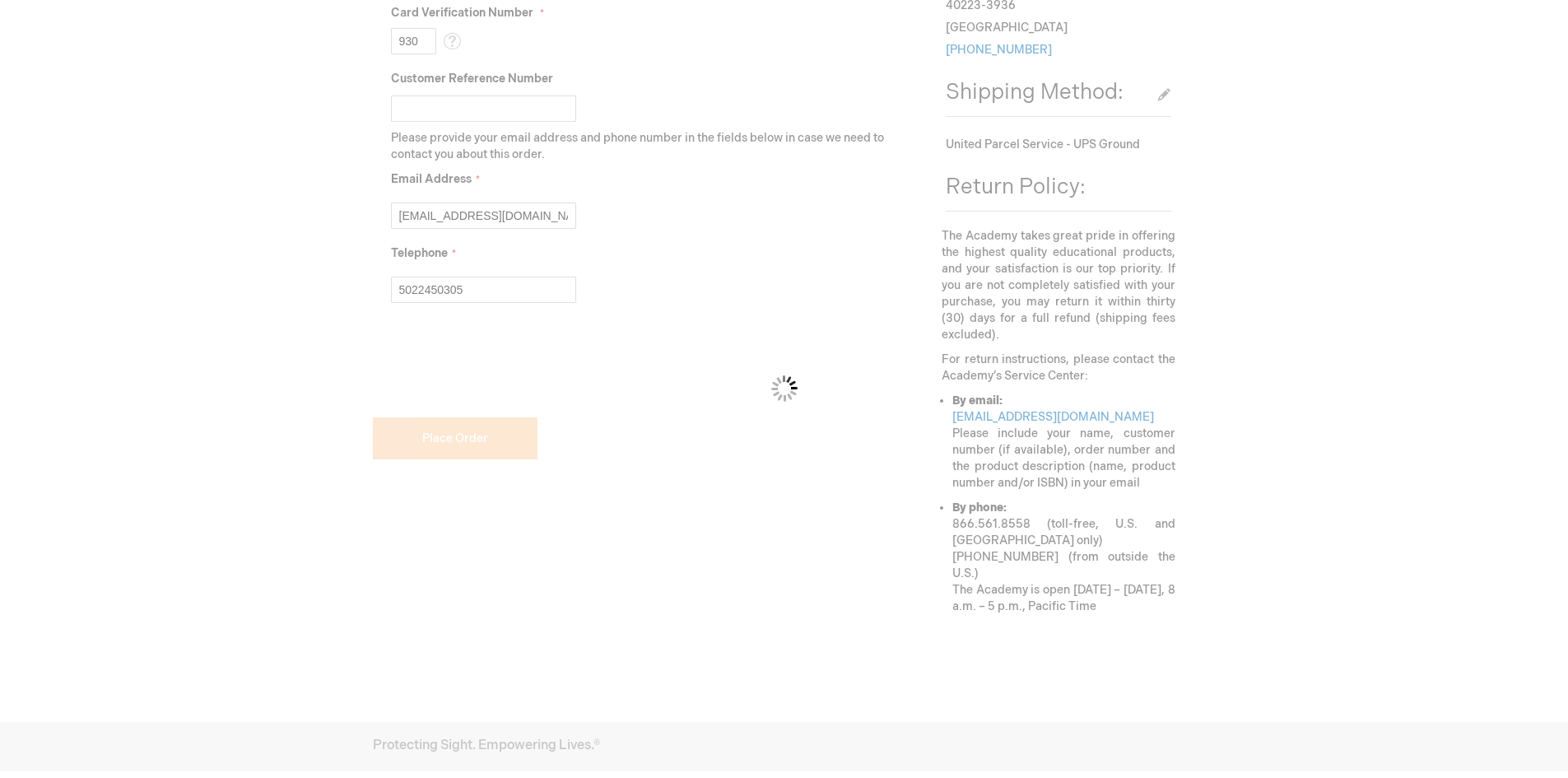
scroll to position [751, 0]
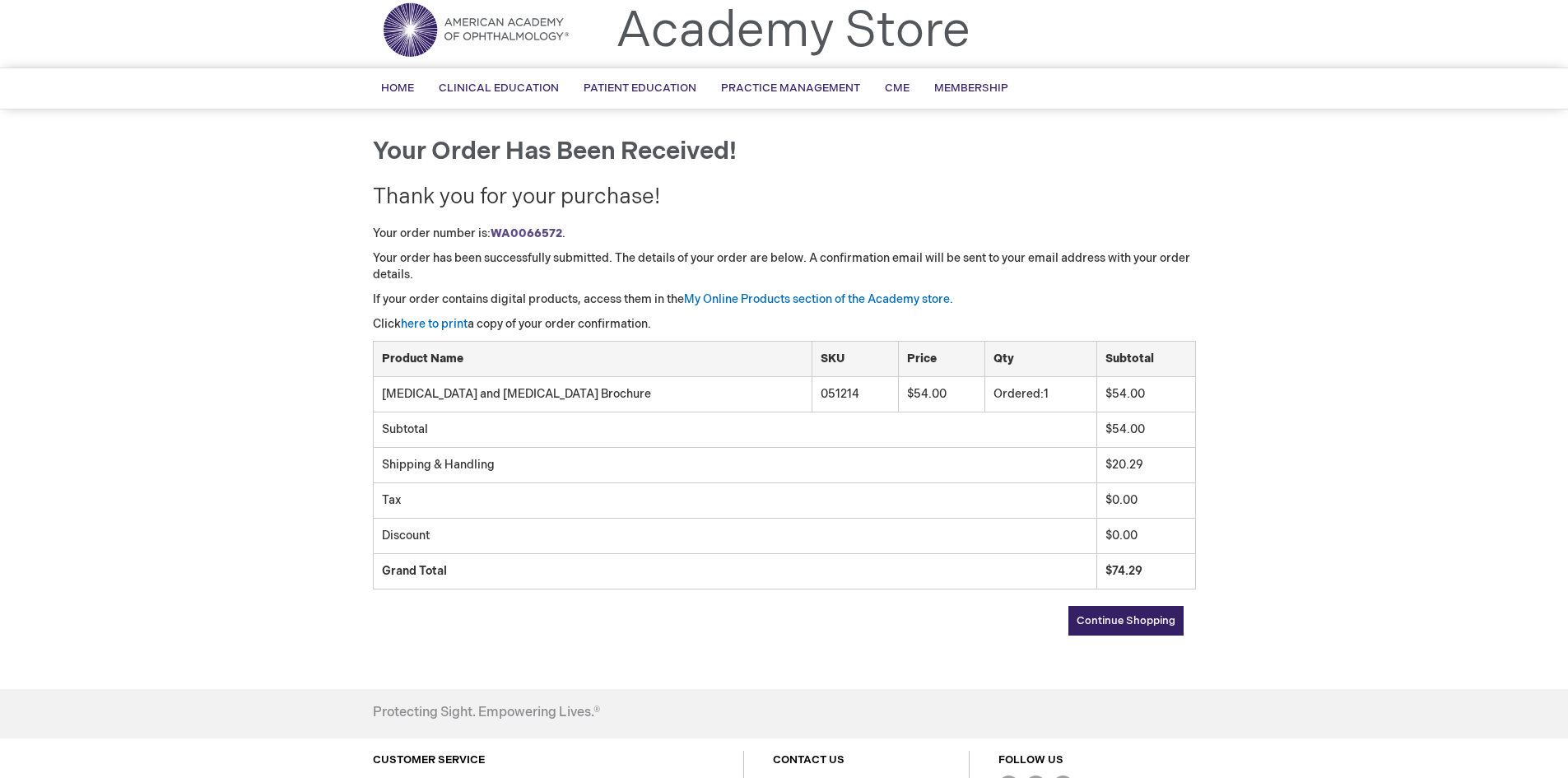
scroll to position [82, 0]
